Goal: Task Accomplishment & Management: Complete application form

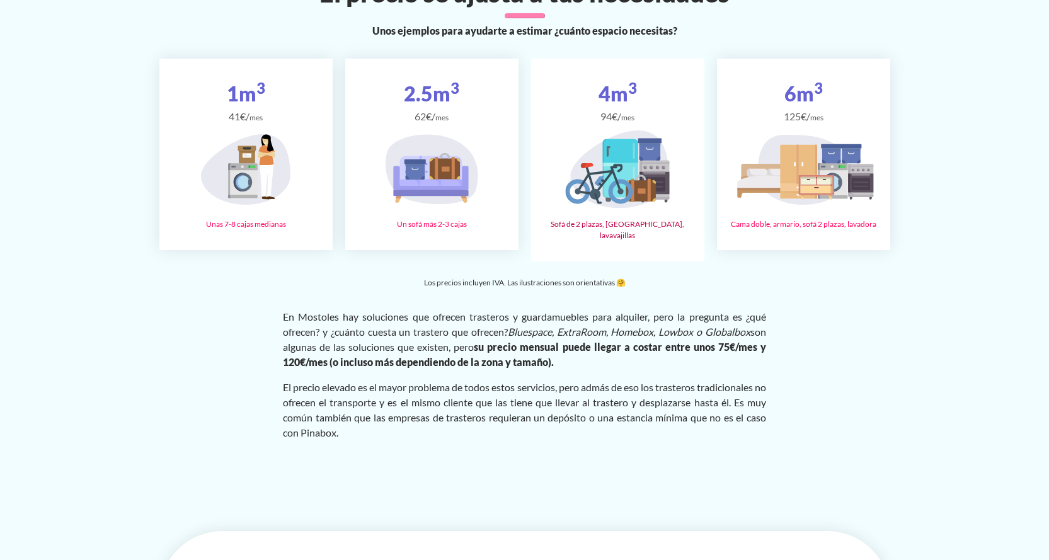
scroll to position [1932, 0]
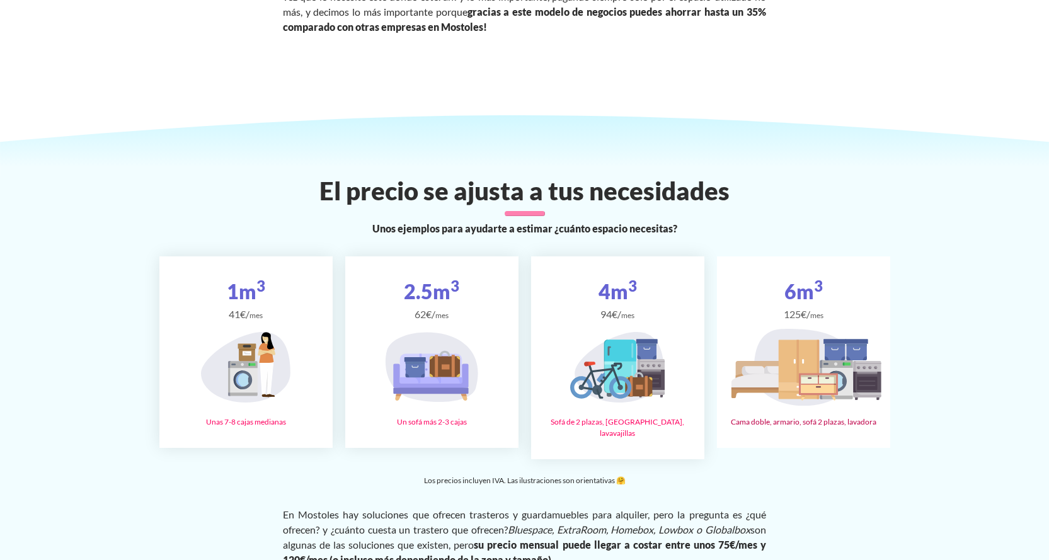
click at [798, 370] on icon at bounding box center [797, 361] width 3 height 43
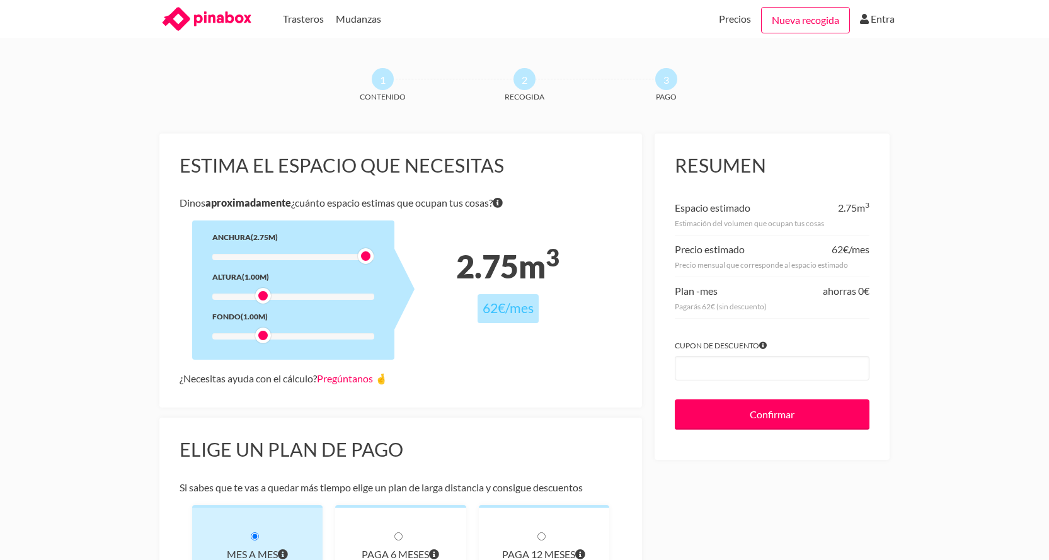
drag, startPoint x: 261, startPoint y: 254, endPoint x: 370, endPoint y: 255, distance: 109.0
click at [370, 255] on div at bounding box center [366, 256] width 16 height 16
drag, startPoint x: 261, startPoint y: 297, endPoint x: 345, endPoint y: 296, distance: 83.8
click at [345, 296] on div at bounding box center [351, 296] width 16 height 16
drag, startPoint x: 262, startPoint y: 335, endPoint x: 345, endPoint y: 338, distance: 83.2
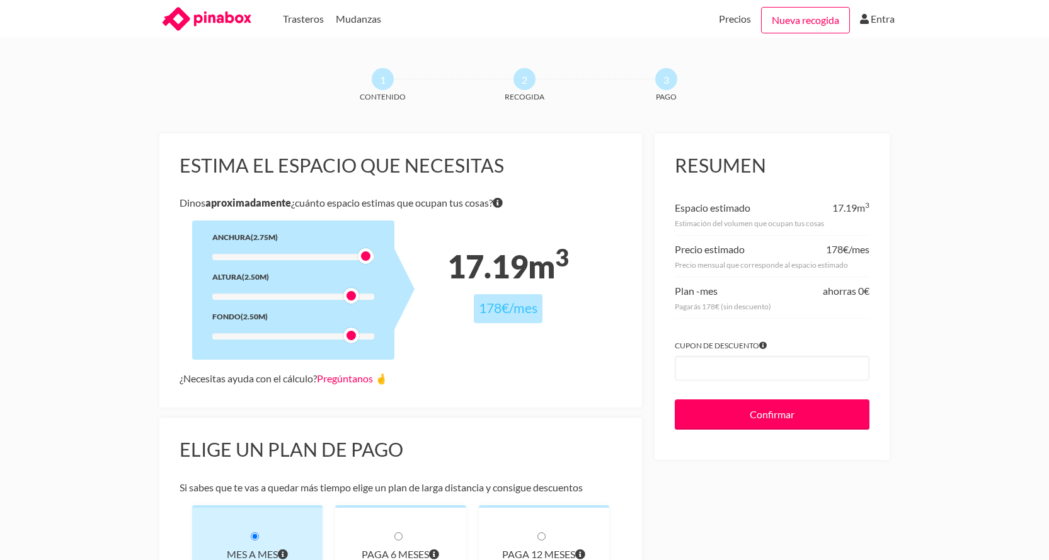
click at [345, 338] on div at bounding box center [351, 336] width 16 height 16
click at [367, 255] on div at bounding box center [366, 256] width 16 height 16
drag, startPoint x: 367, startPoint y: 255, endPoint x: 355, endPoint y: 256, distance: 12.0
click at [355, 256] on div at bounding box center [351, 256] width 16 height 16
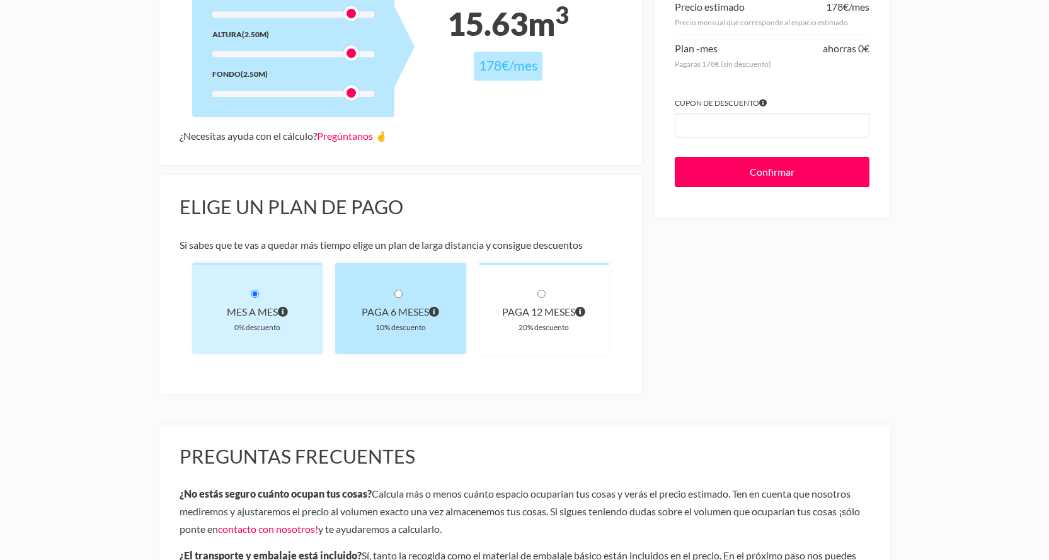
scroll to position [252, 0]
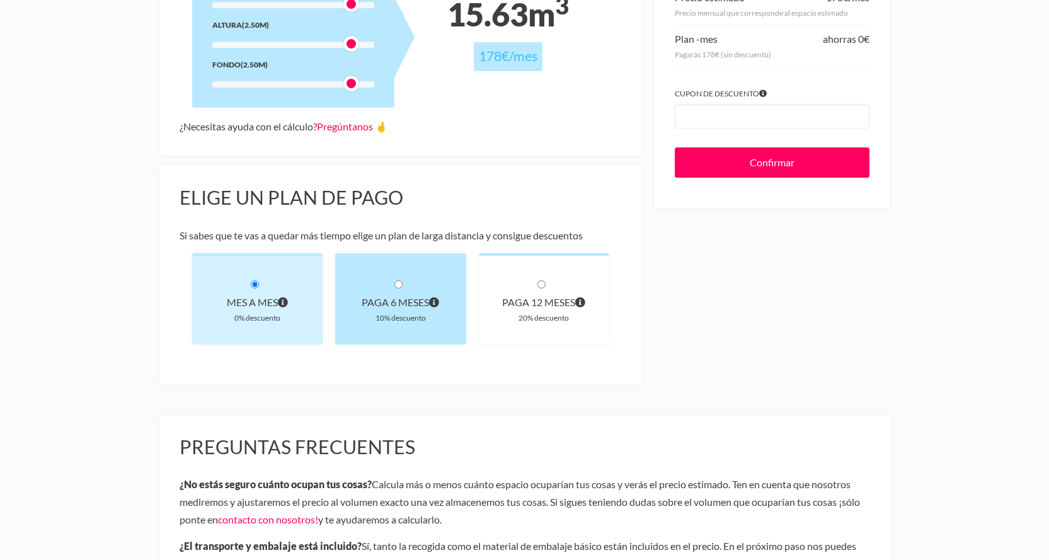
click at [397, 284] on input "radio" at bounding box center [398, 284] width 8 height 8
radio input "true"
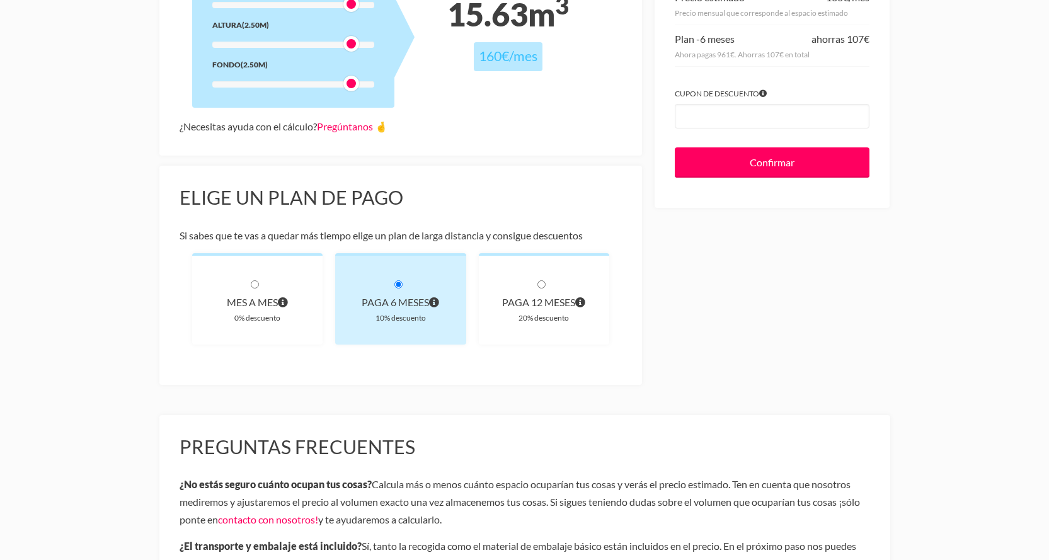
scroll to position [84, 0]
